Goal: Task Accomplishment & Management: Use online tool/utility

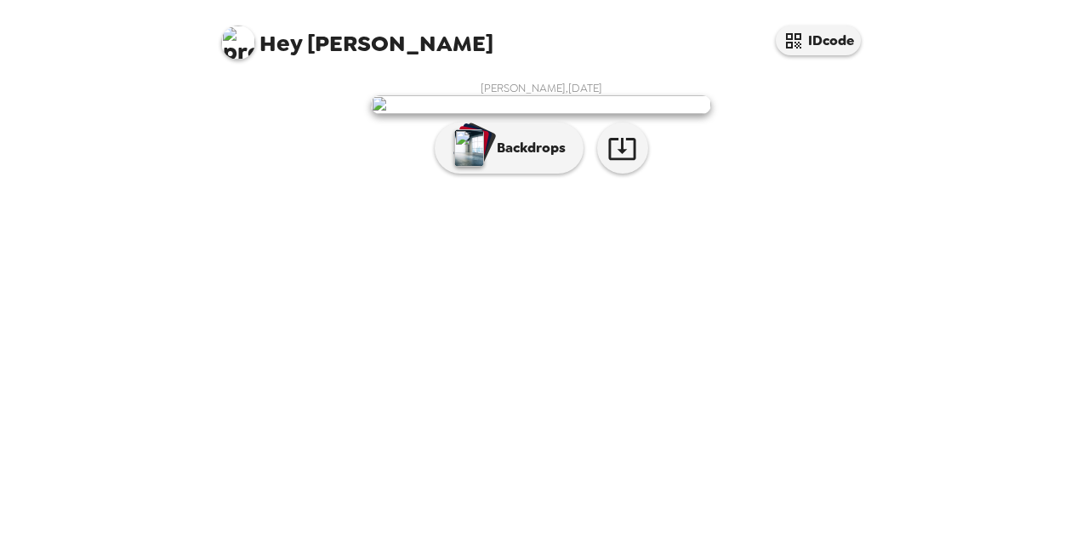
scroll to position [66, 0]
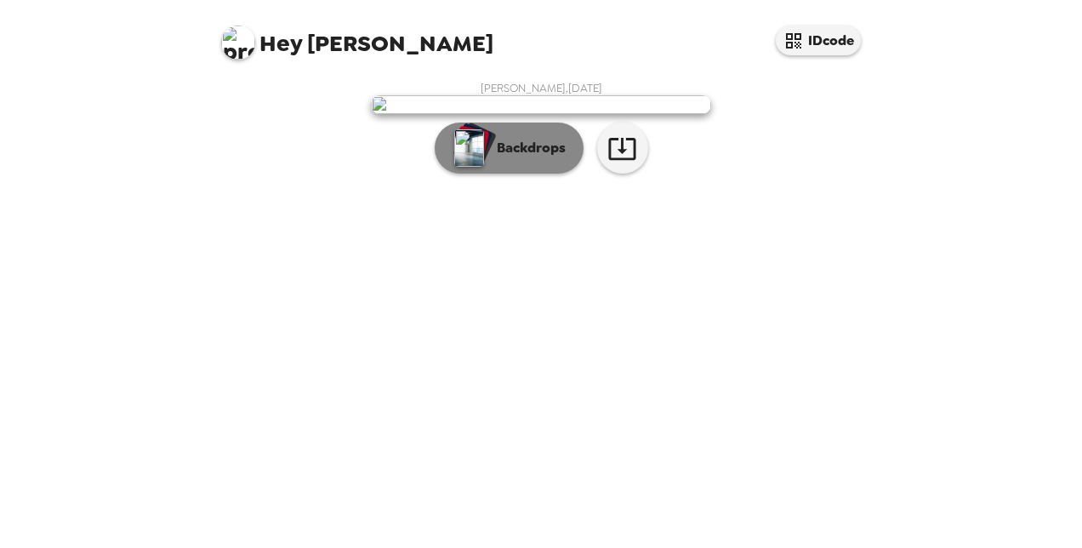
click at [537, 158] on p "Backdrops" at bounding box center [526, 148] width 77 height 20
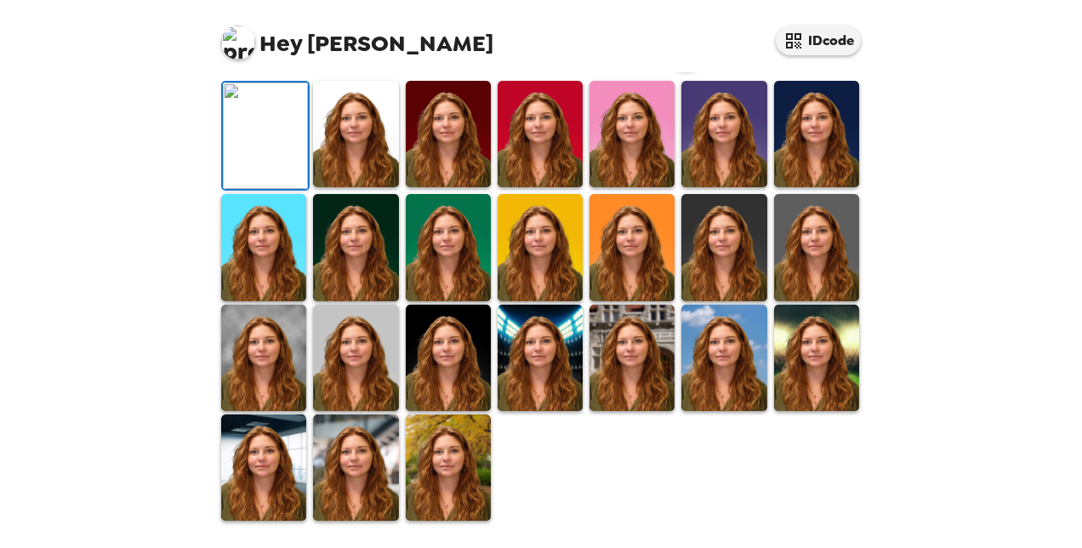
scroll to position [321, 0]
click at [618, 28] on img at bounding box center [541, 18] width 340 height 19
click at [444, 187] on img at bounding box center [448, 134] width 85 height 106
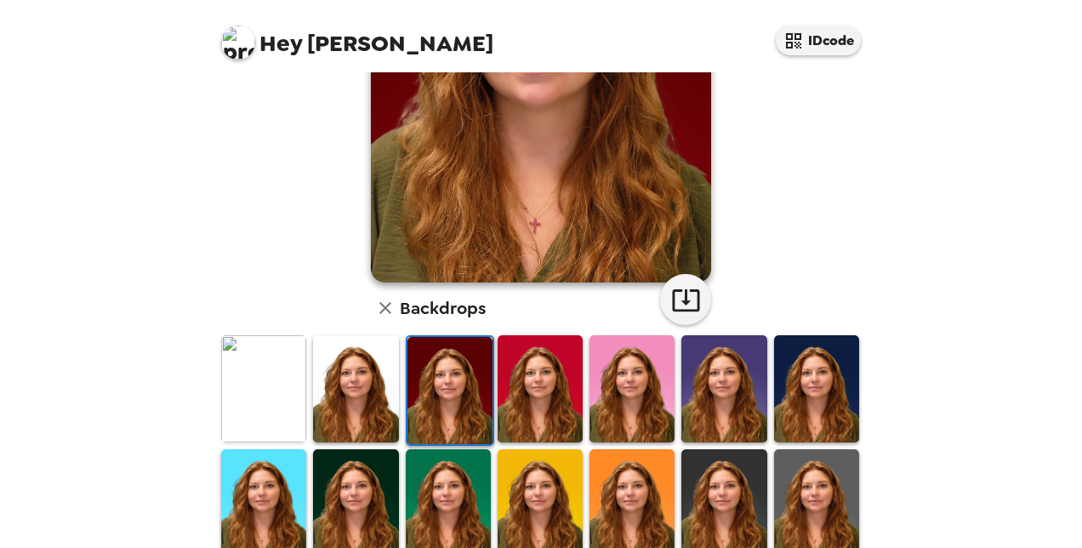
scroll to position [240, 0]
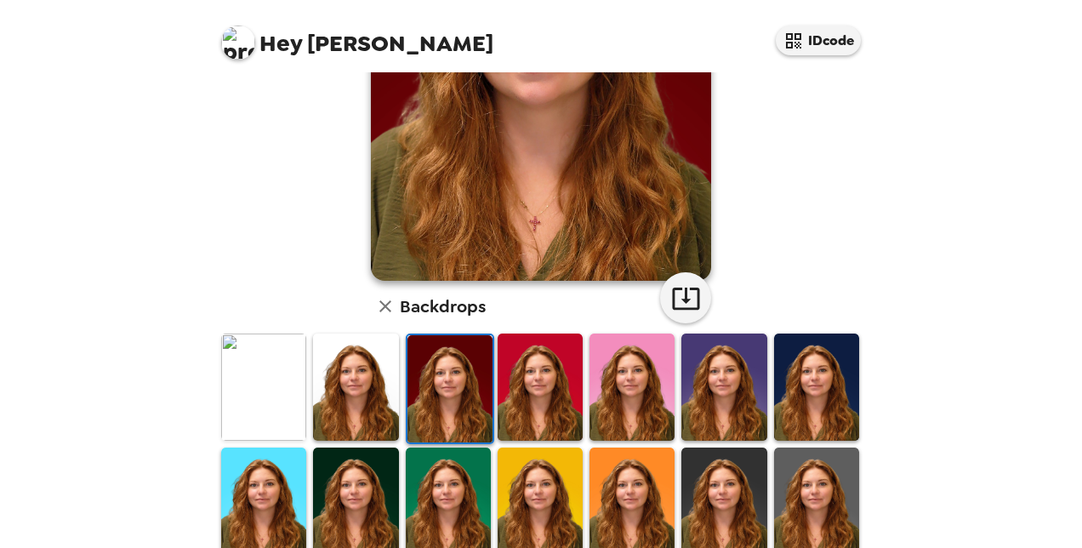
click at [711, 399] on img at bounding box center [723, 386] width 85 height 106
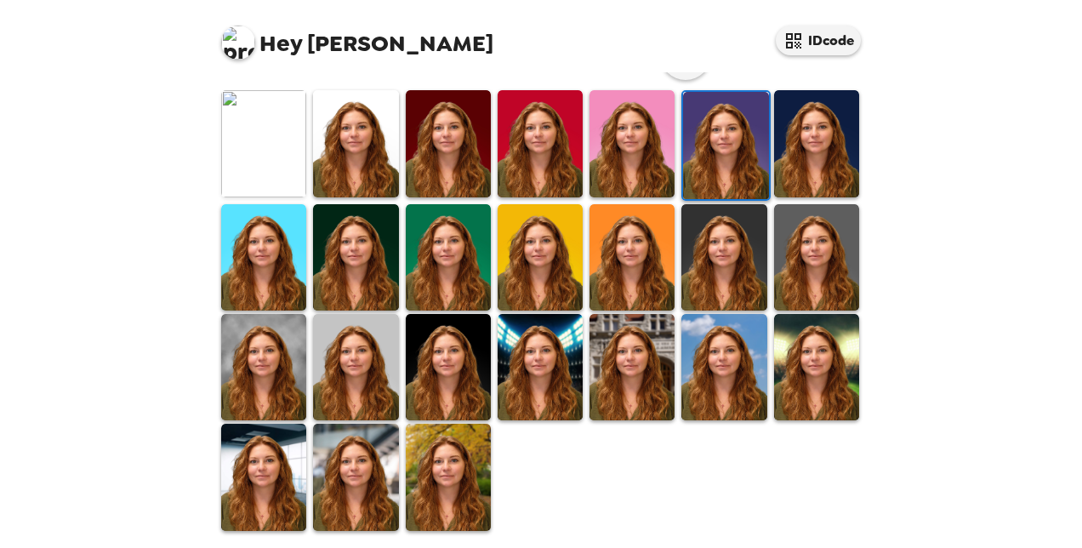
scroll to position [483, 0]
click at [378, 448] on img at bounding box center [355, 476] width 85 height 106
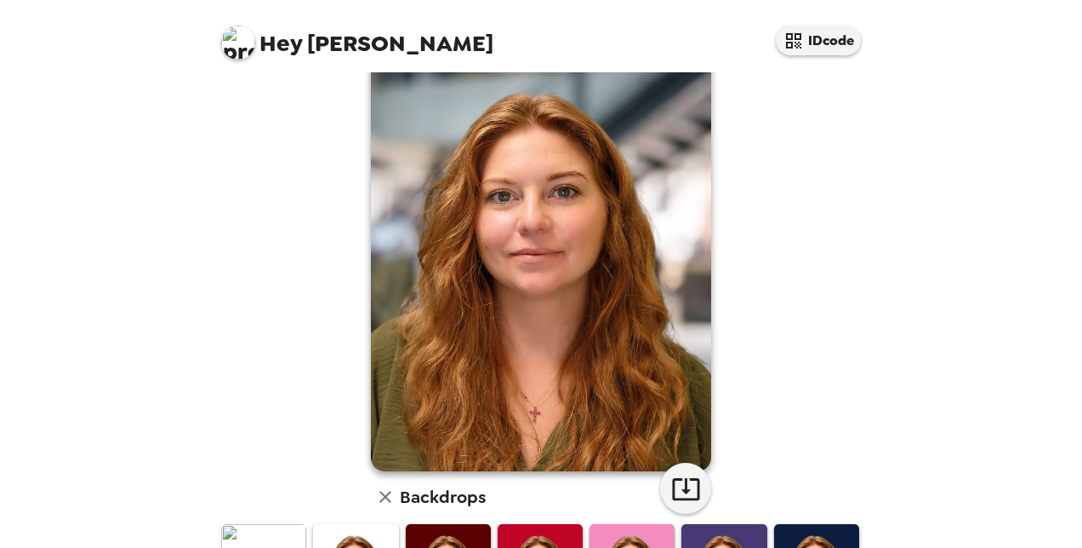
scroll to position [49, 0]
click at [680, 480] on icon "button" at bounding box center [686, 489] width 30 height 30
click at [819, 388] on div "[PERSON_NAME] , [DATE] Backdrops" at bounding box center [541, 498] width 646 height 934
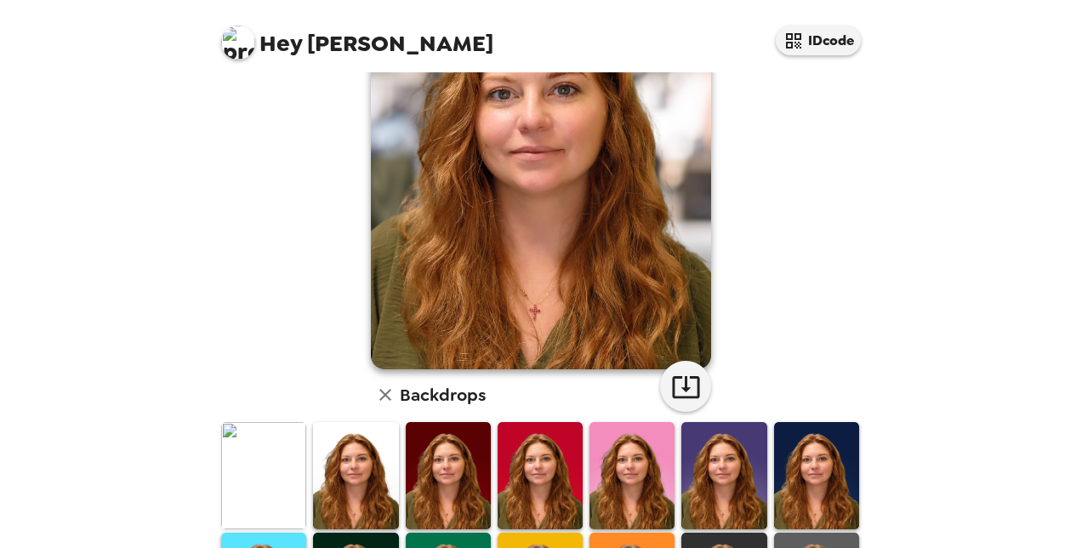
scroll to position [155, 0]
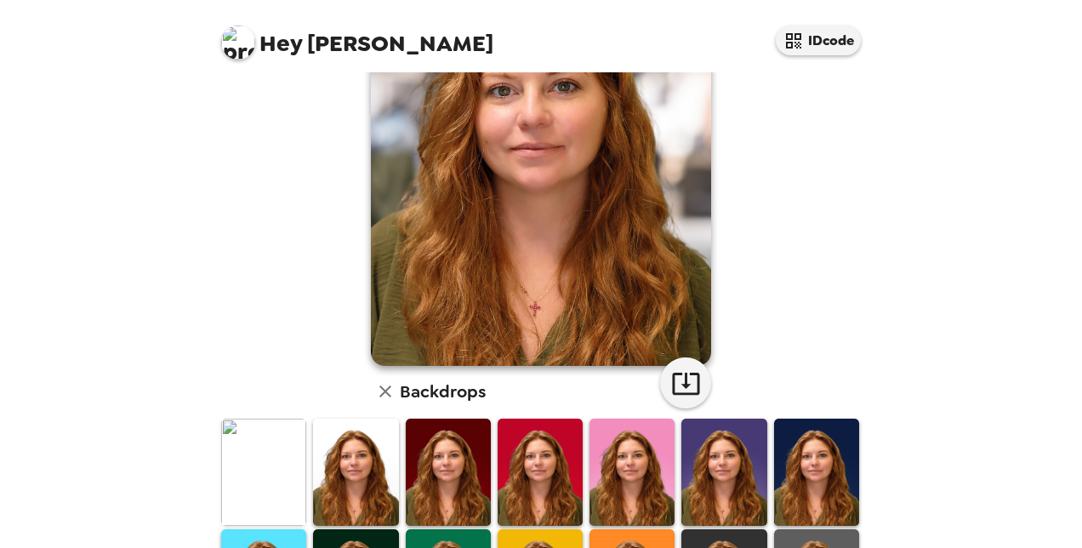
click at [545, 463] on img at bounding box center [539, 471] width 85 height 106
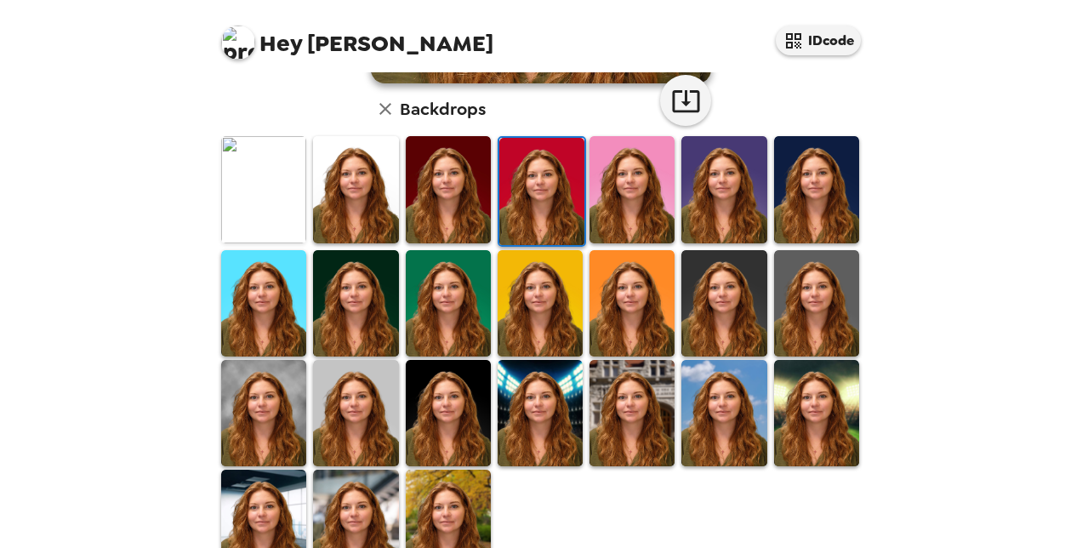
scroll to position [440, 0]
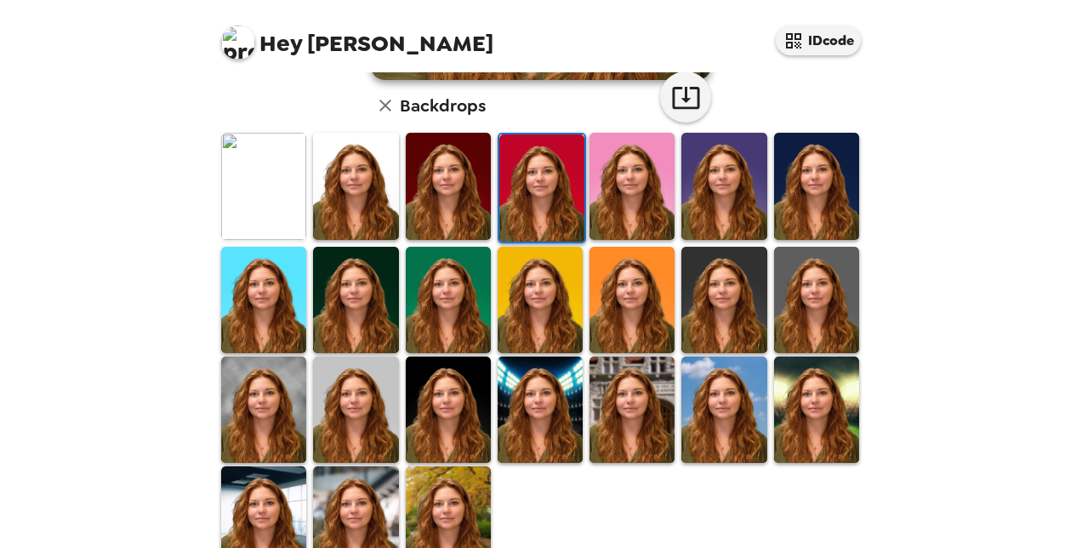
click at [535, 384] on img at bounding box center [539, 409] width 85 height 106
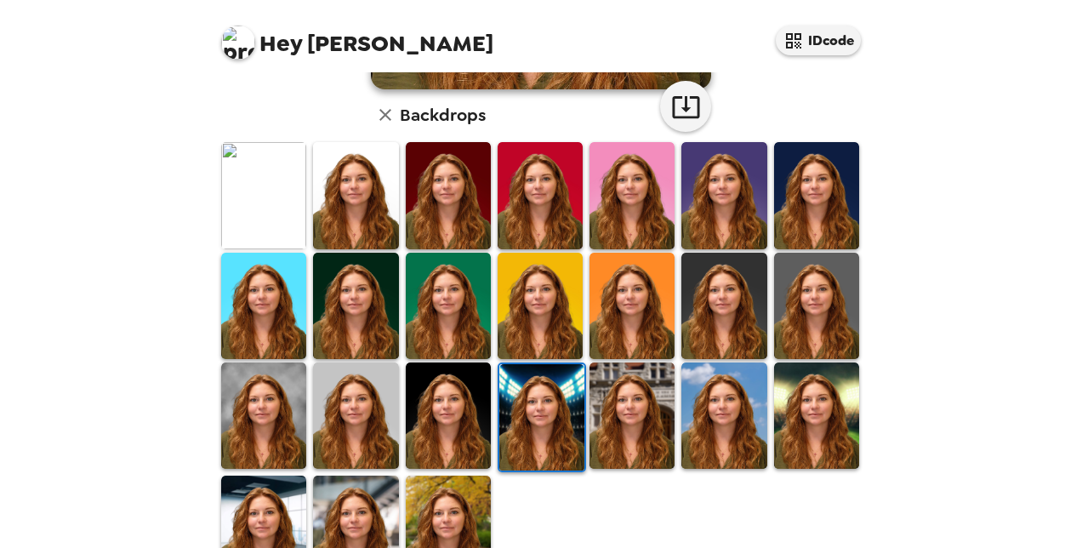
scroll to position [435, 0]
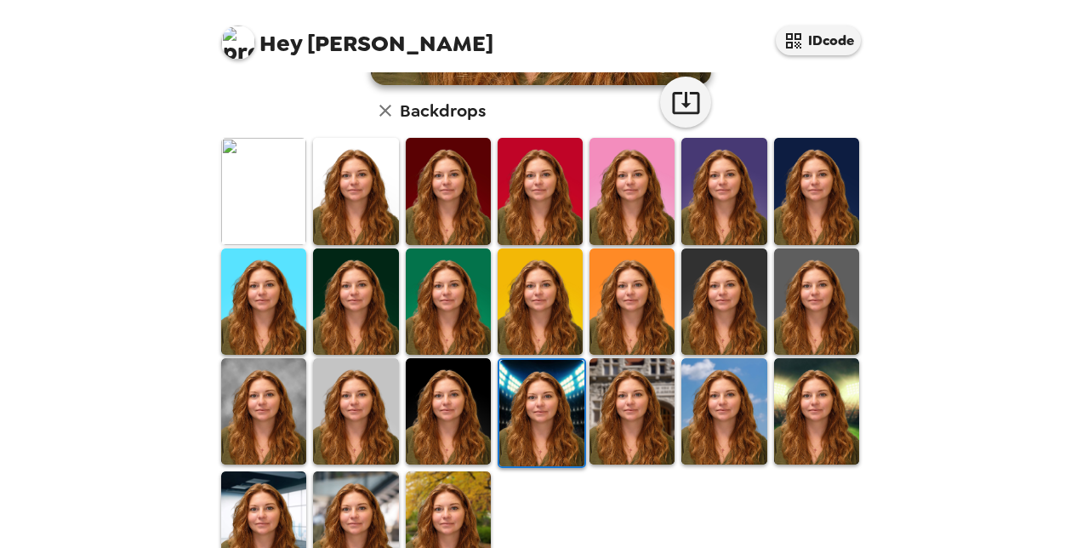
click at [815, 277] on img at bounding box center [816, 301] width 85 height 106
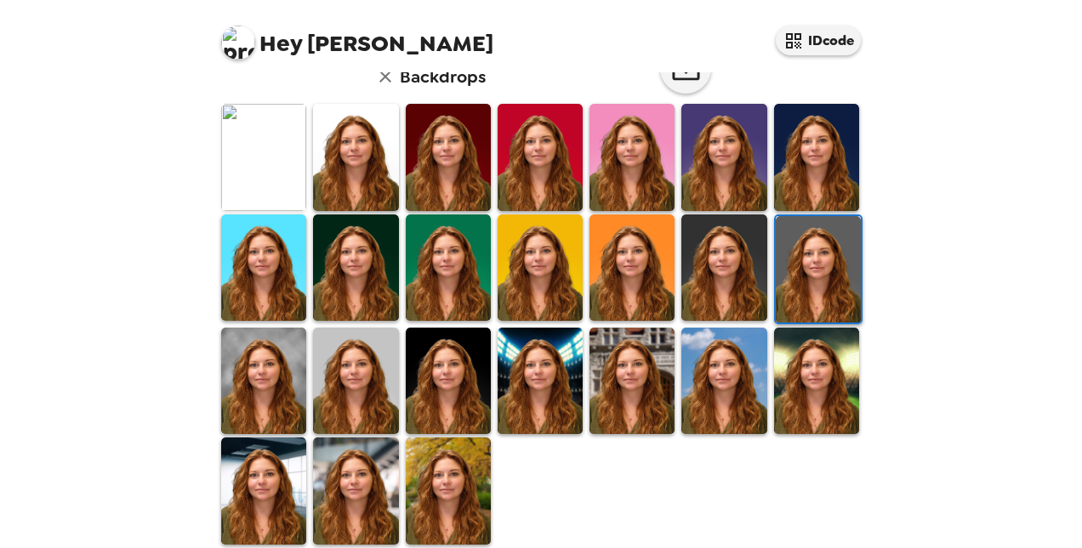
scroll to position [483, 0]
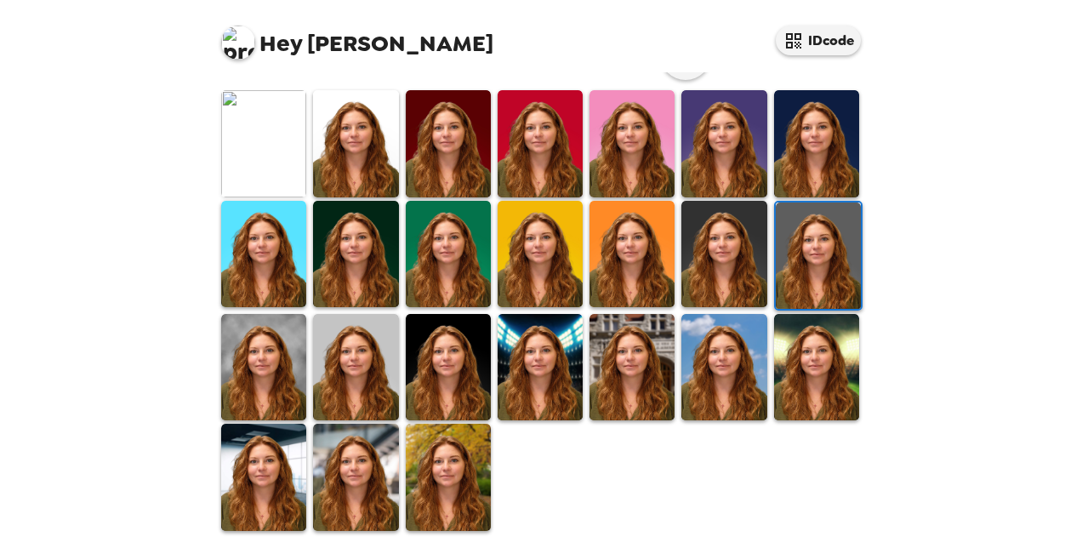
click at [451, 451] on img at bounding box center [448, 476] width 85 height 106
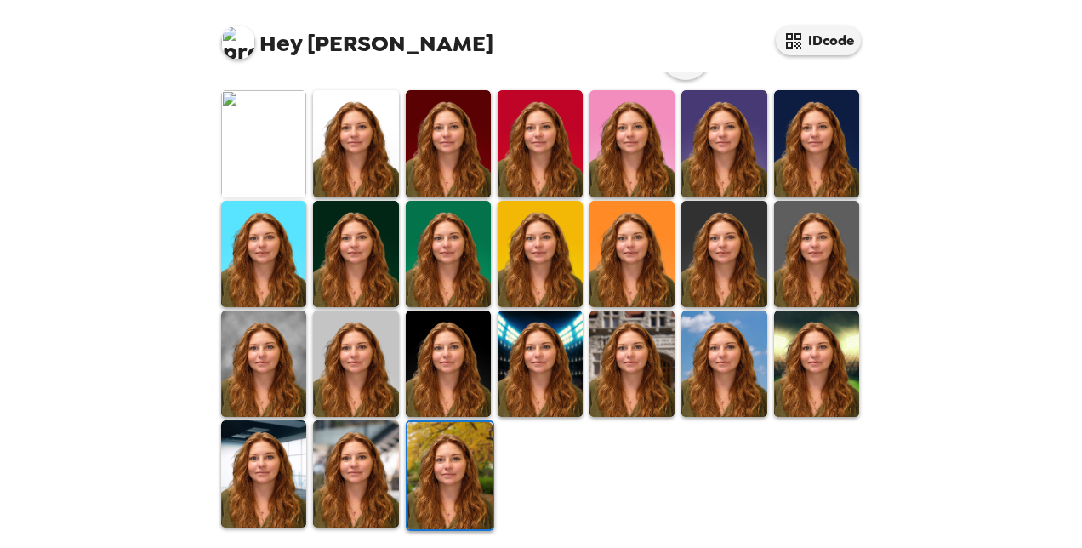
click at [333, 444] on img at bounding box center [355, 473] width 85 height 106
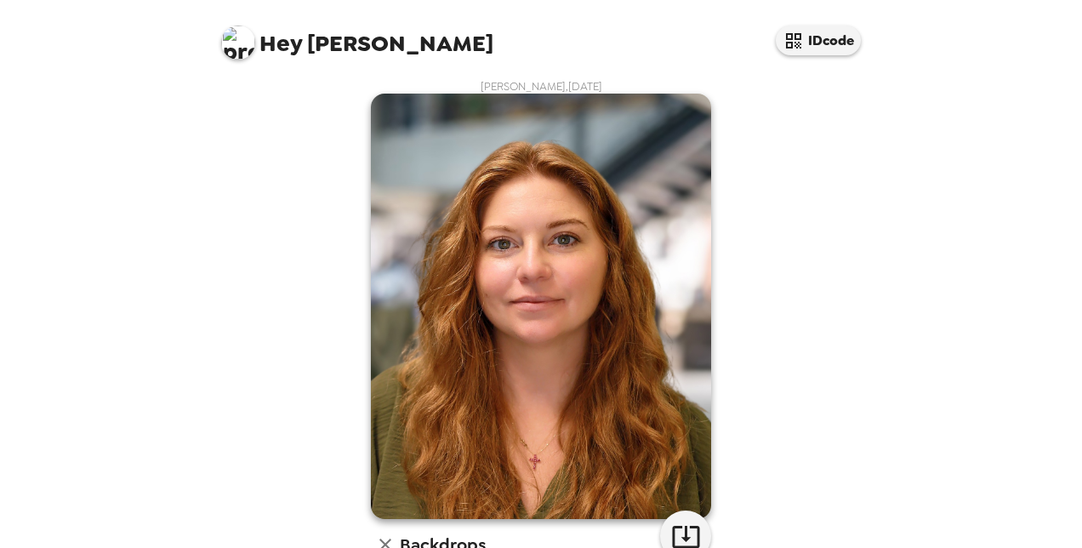
scroll to position [0, 0]
